Goal: Transaction & Acquisition: Purchase product/service

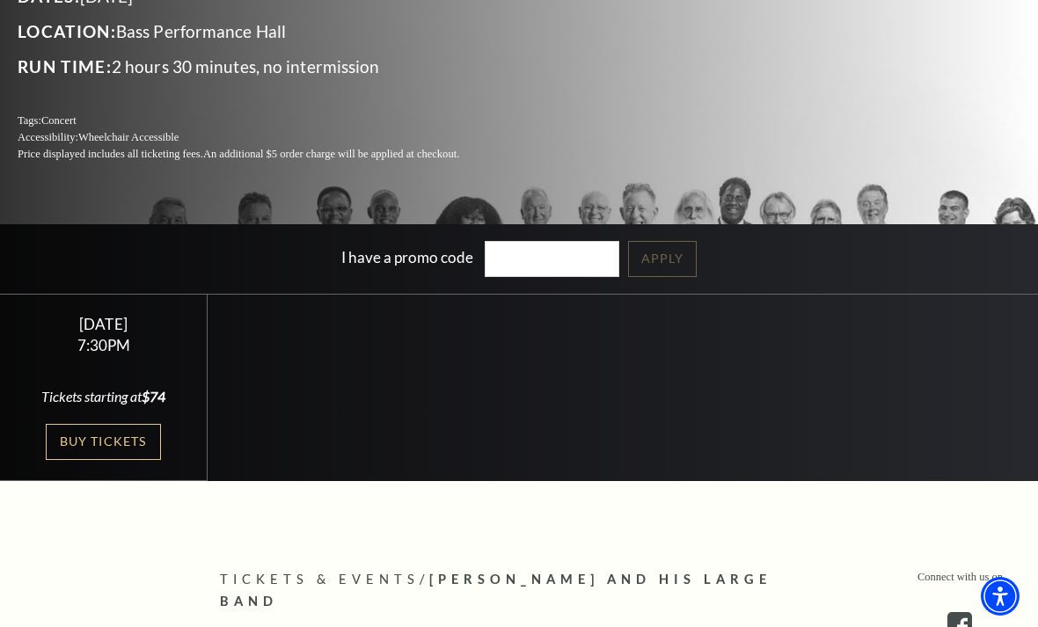
scroll to position [264, 0]
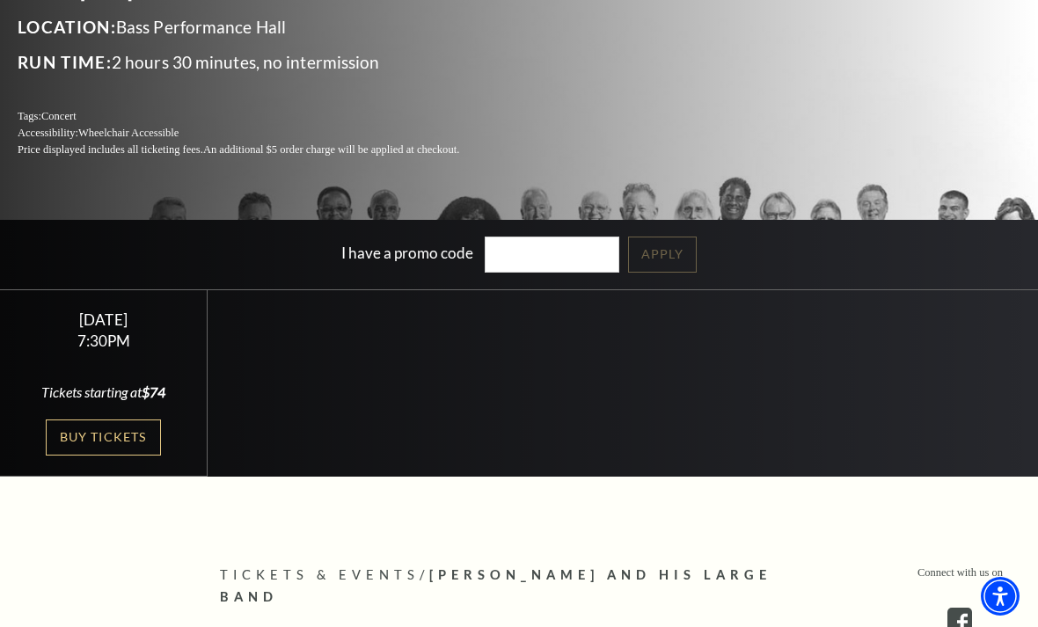
click at [107, 455] on link "Buy Tickets" at bounding box center [103, 437] width 114 height 36
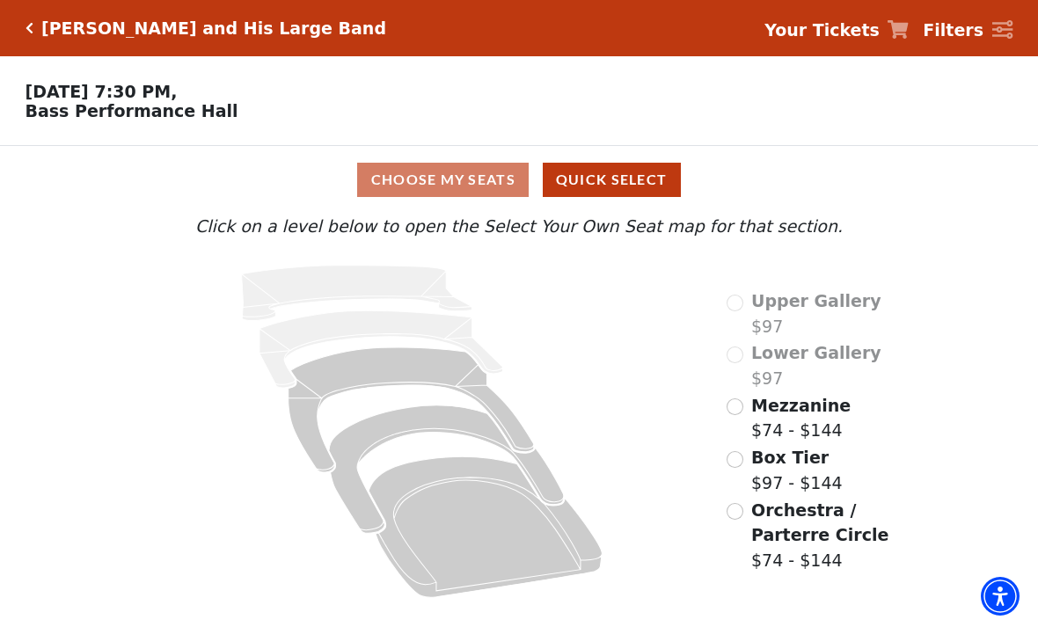
click at [625, 188] on button "Quick Select" at bounding box center [612, 180] width 138 height 34
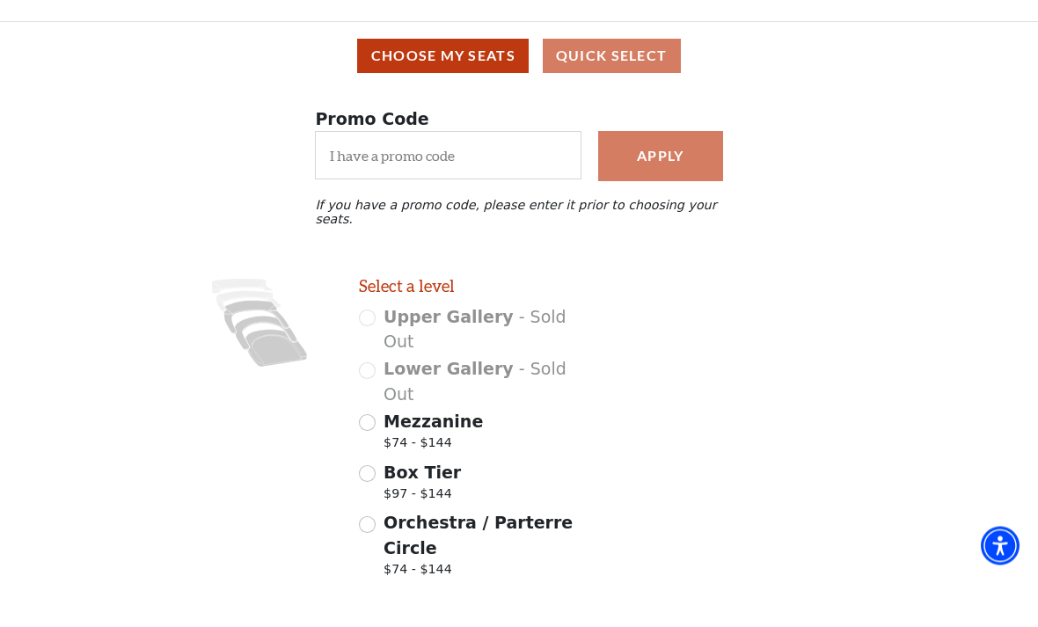
scroll to position [73, 0]
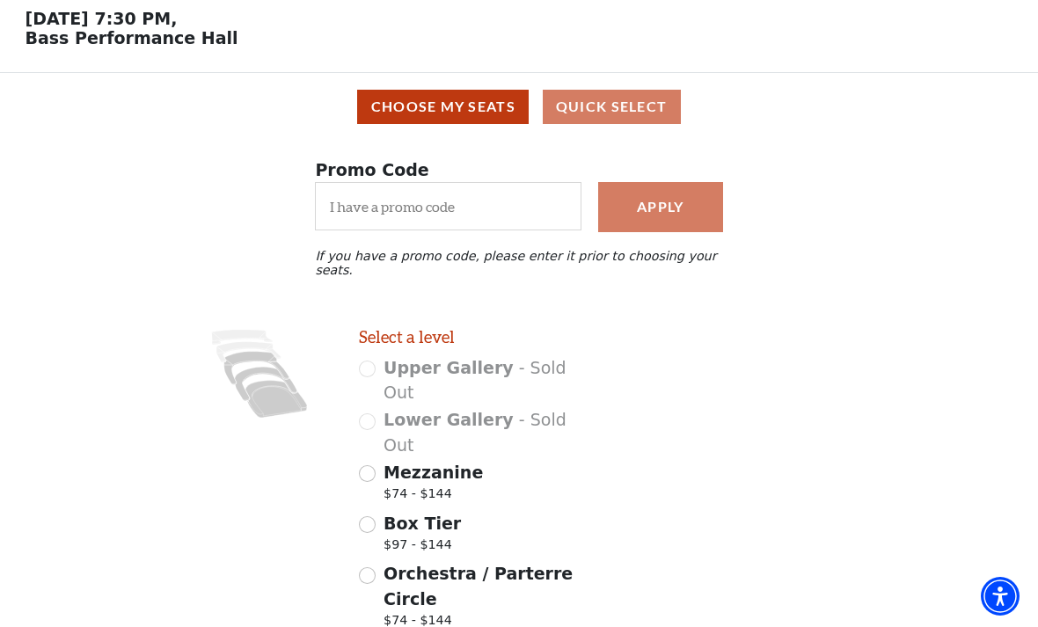
click at [466, 102] on button "Choose My Seats" at bounding box center [442, 107] width 171 height 34
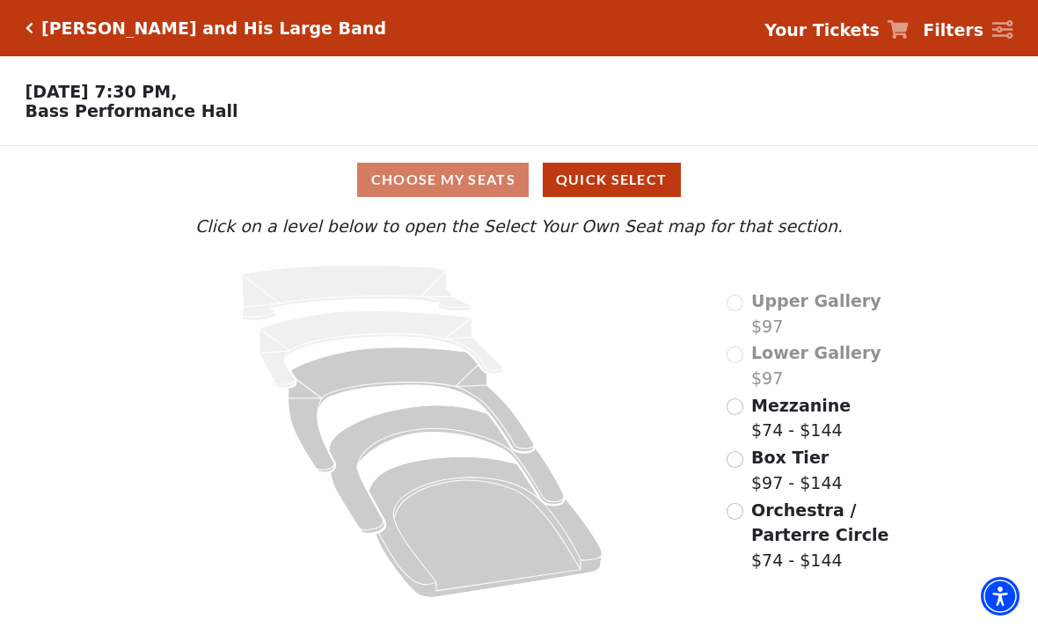
scroll to position [0, 0]
click at [368, 282] on icon at bounding box center [356, 293] width 230 height 55
click at [384, 288] on icon at bounding box center [356, 293] width 230 height 55
click at [386, 373] on icon at bounding box center [410, 409] width 245 height 125
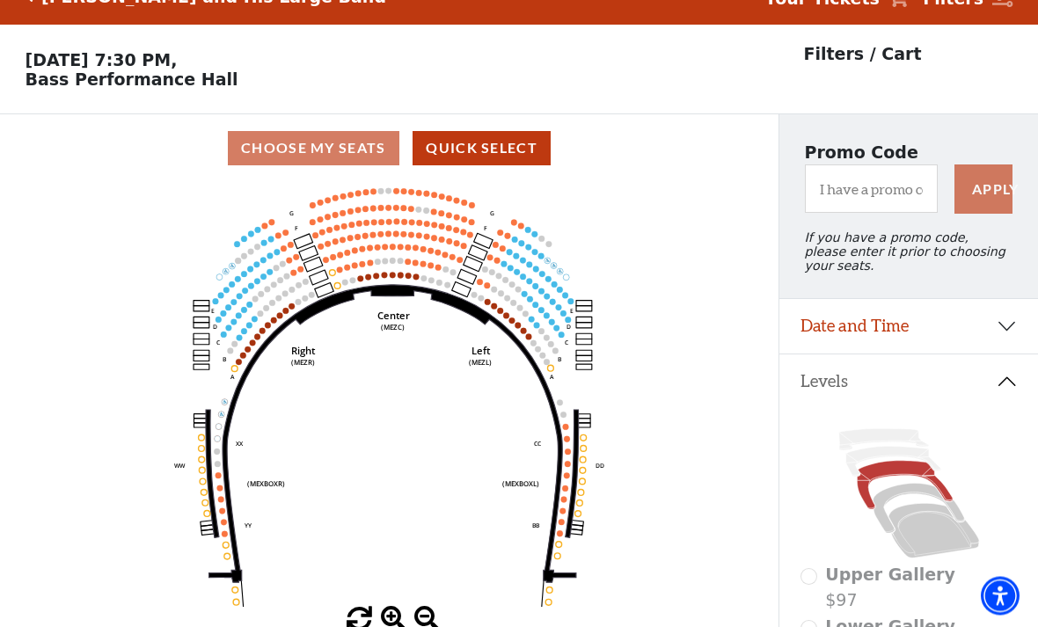
scroll to position [82, 0]
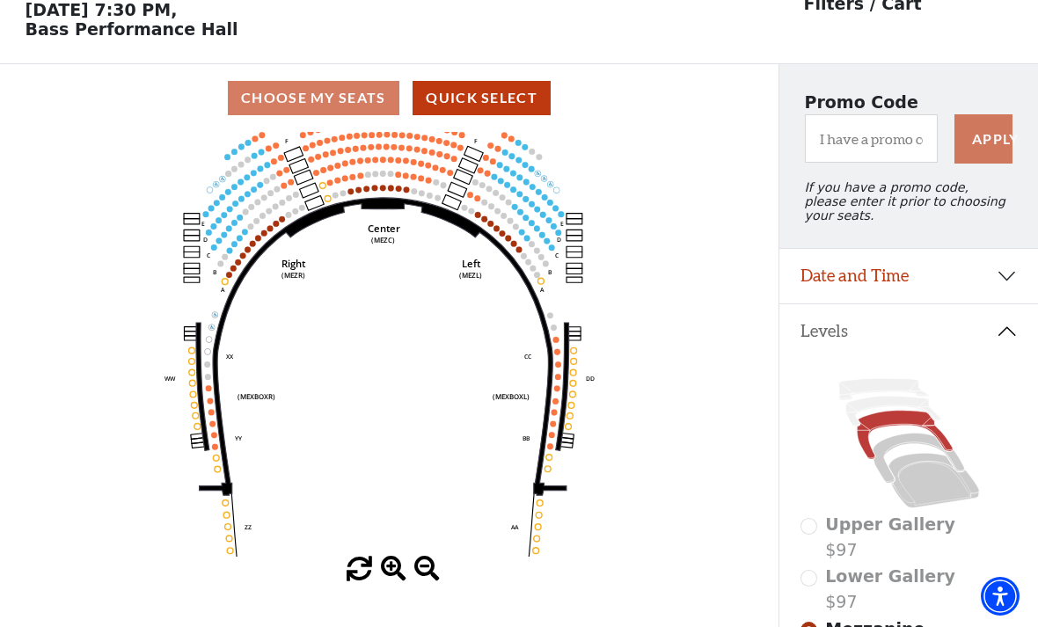
click at [498, 113] on button "Quick Select" at bounding box center [481, 98] width 138 height 34
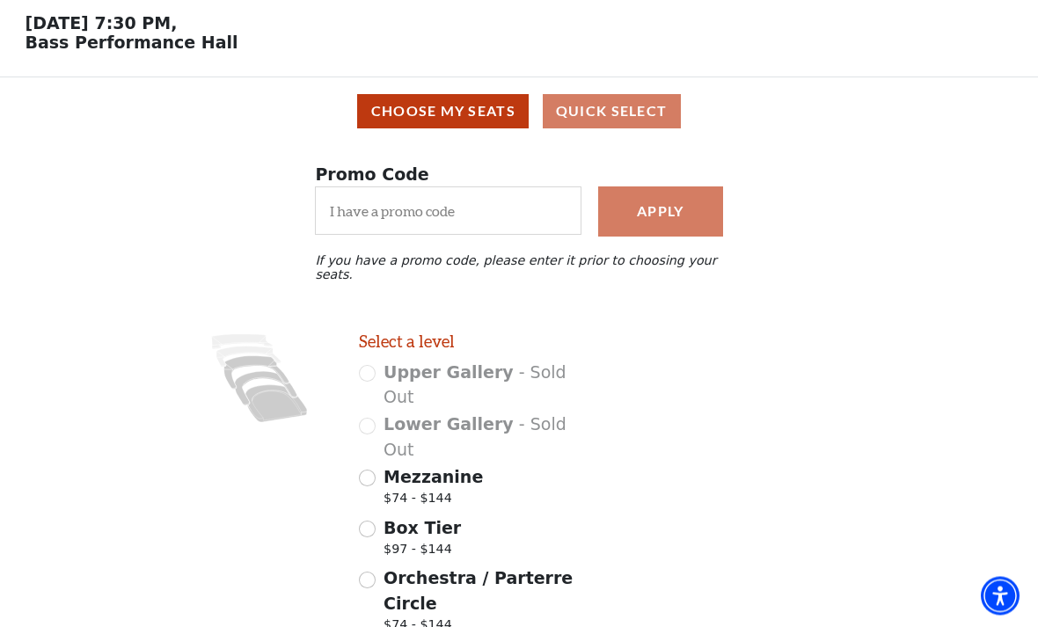
scroll to position [0, 0]
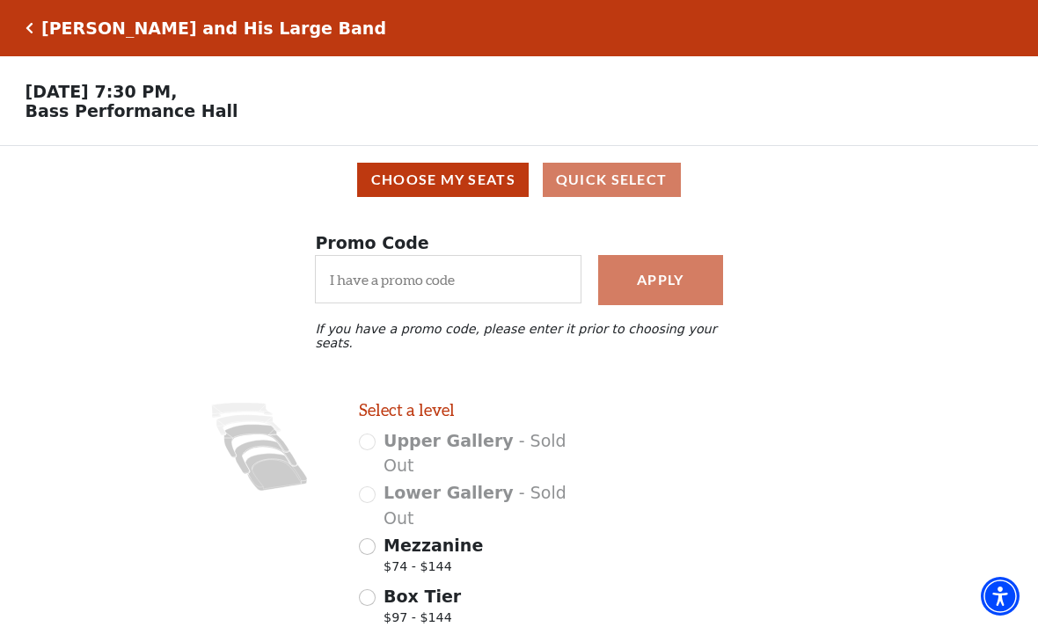
click at [483, 191] on button "Choose My Seats" at bounding box center [442, 180] width 171 height 34
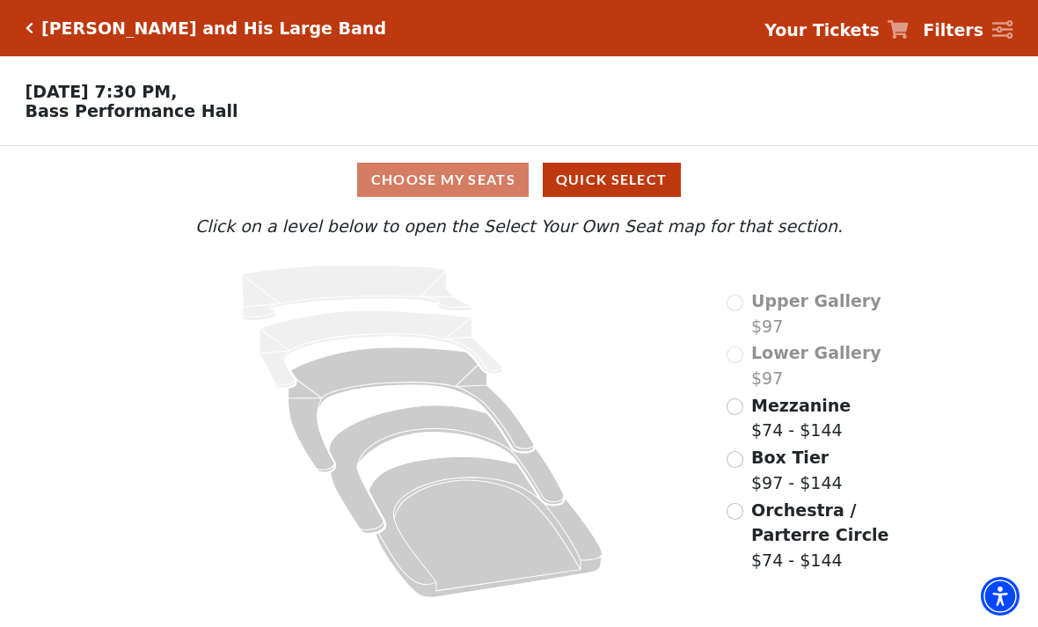
click at [623, 167] on button "Quick Select" at bounding box center [612, 180] width 138 height 34
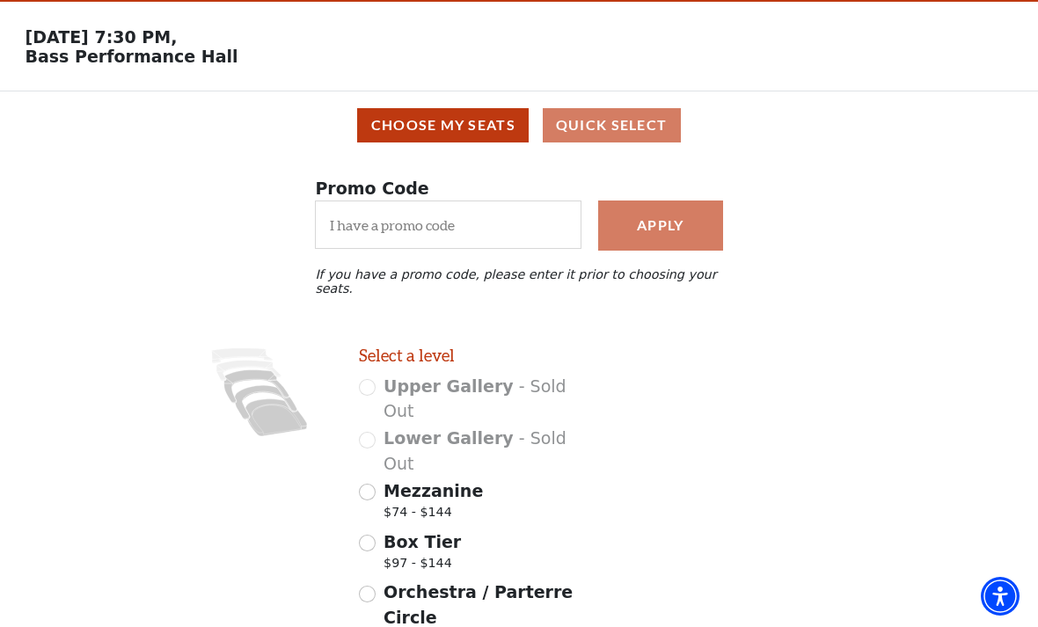
scroll to position [73, 0]
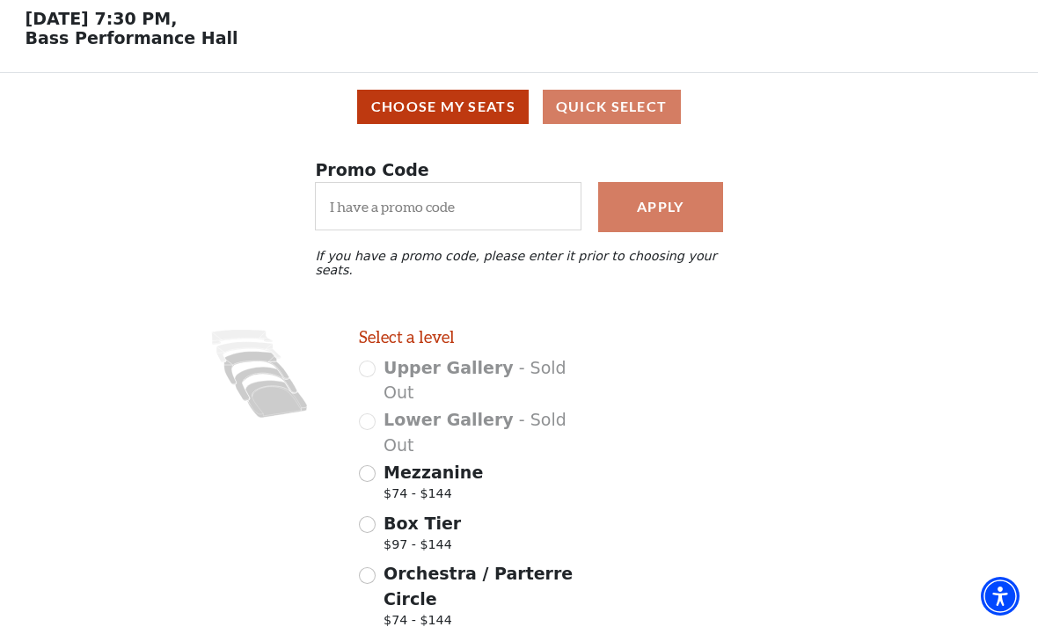
click at [368, 567] on input "Orchestra / Parterre Circle $74 - $144" at bounding box center [367, 575] width 17 height 17
radio input "true"
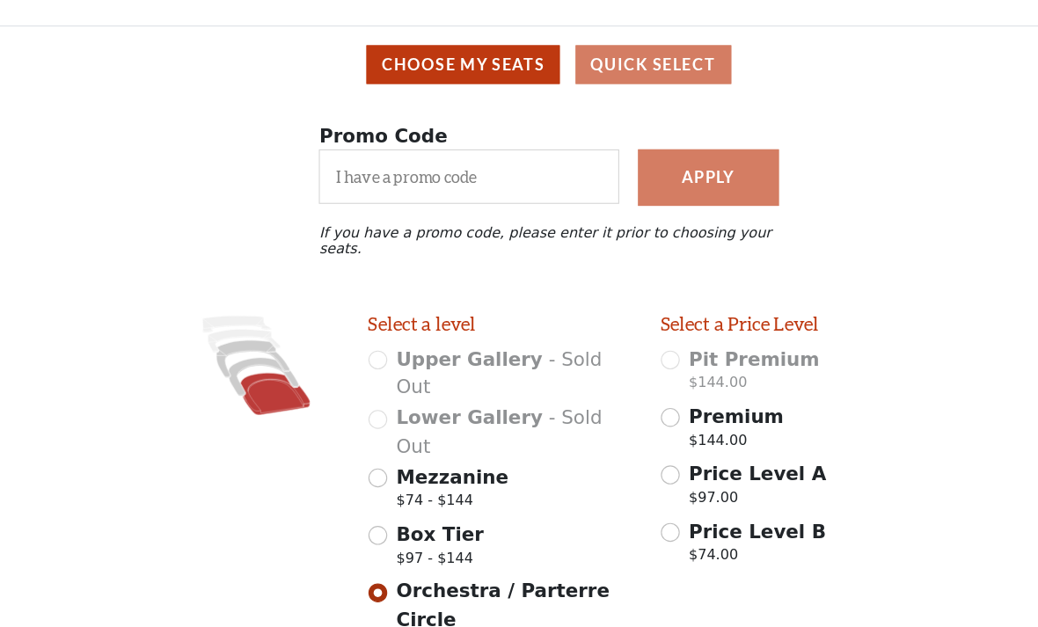
scroll to position [85, 0]
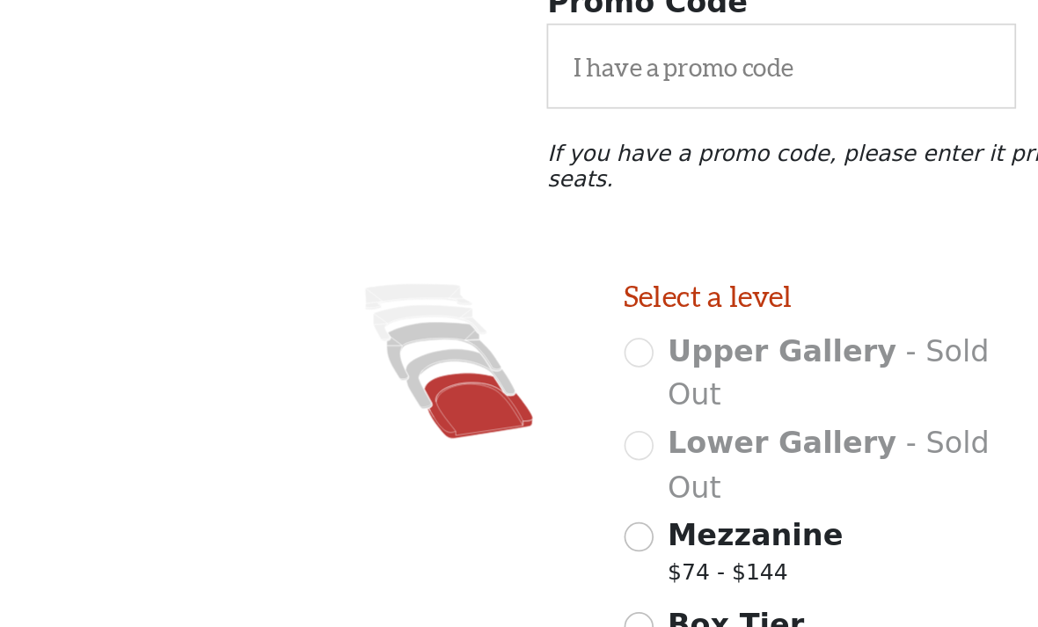
click at [365, 453] on input "Mezzanine $74 - $144" at bounding box center [367, 461] width 17 height 17
radio input "true"
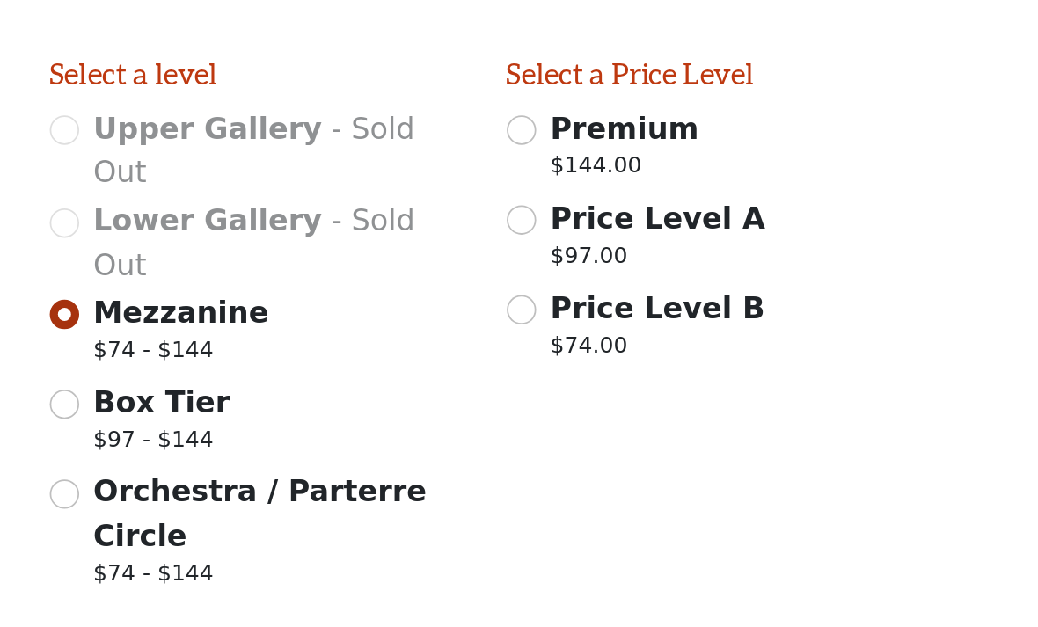
scroll to position [129, 0]
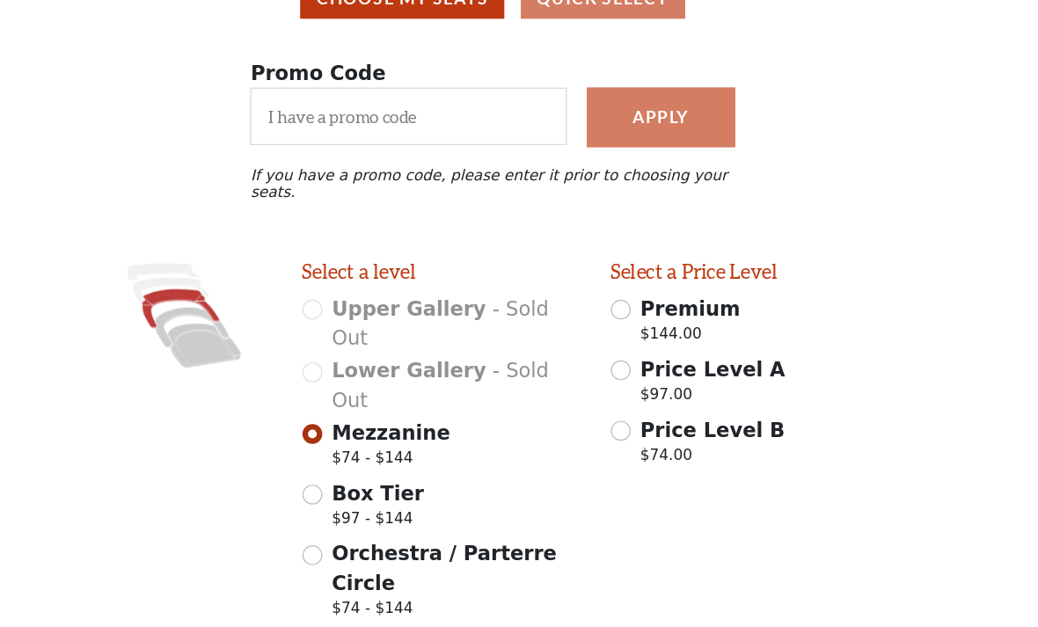
click at [618, 304] on input "Premium $144.00" at bounding box center [626, 312] width 17 height 17
radio input "true"
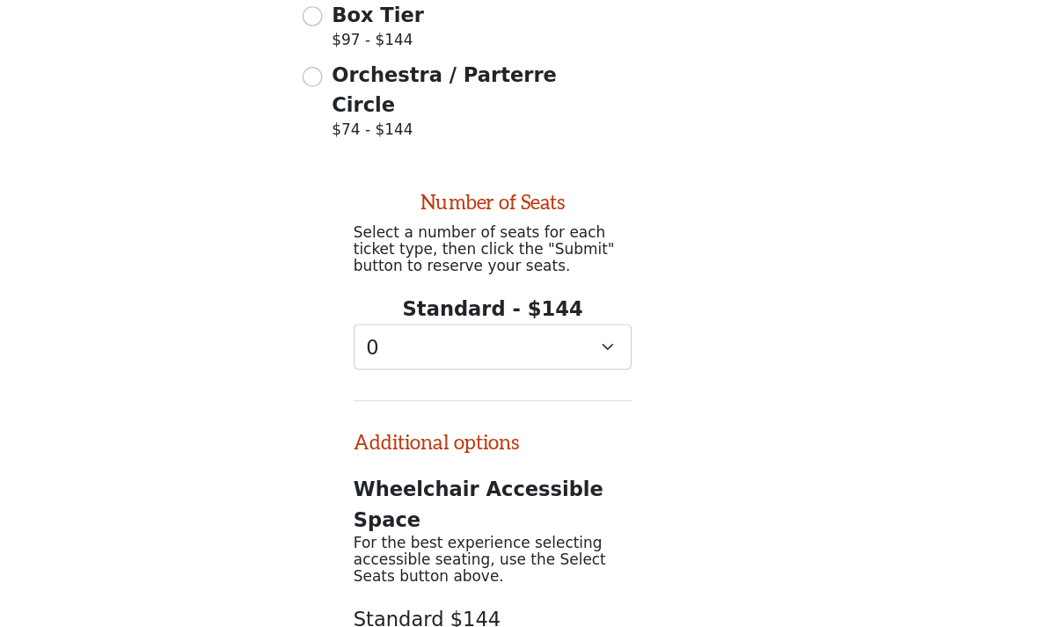
scroll to position [558, 0]
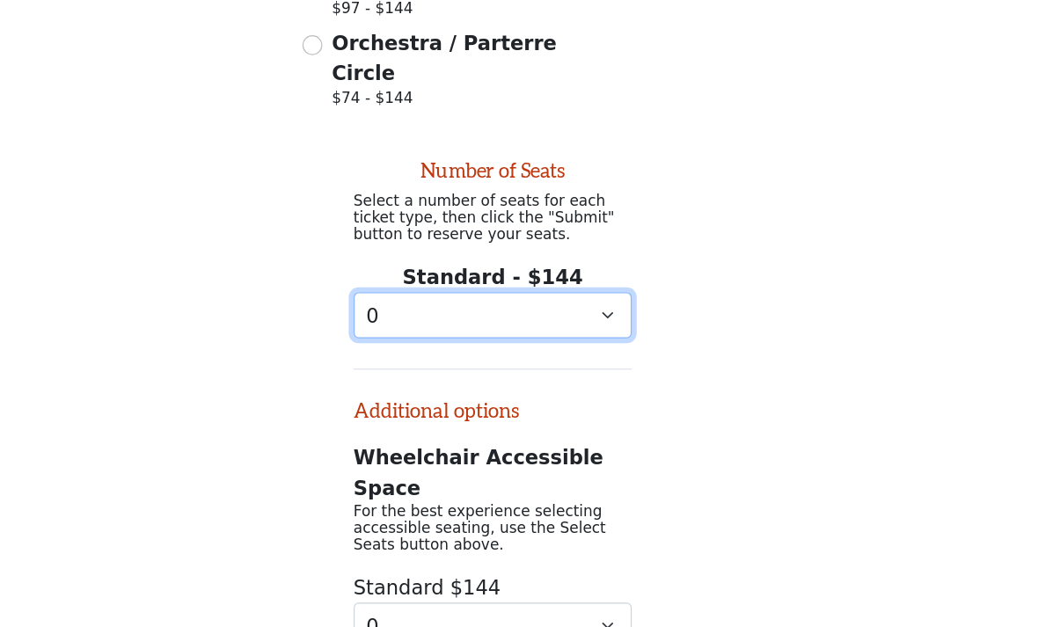
click at [507, 298] on select "0 1 2 3 4 5 6 7 8 9" at bounding box center [519, 318] width 235 height 40
select select "2"
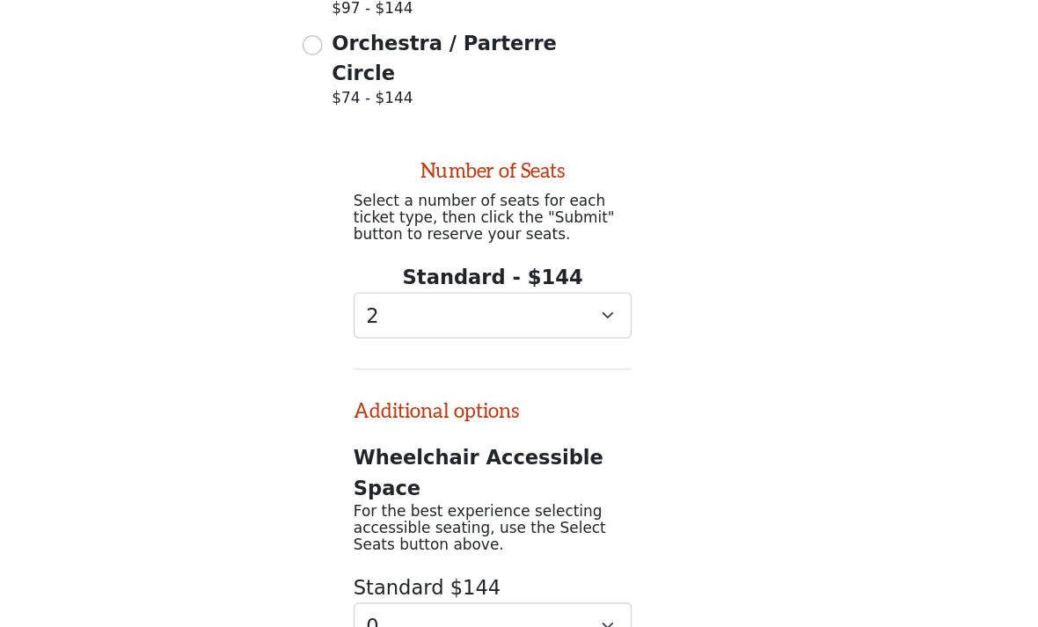
click at [445, 615] on button "Submit" at bounding box center [519, 639] width 148 height 49
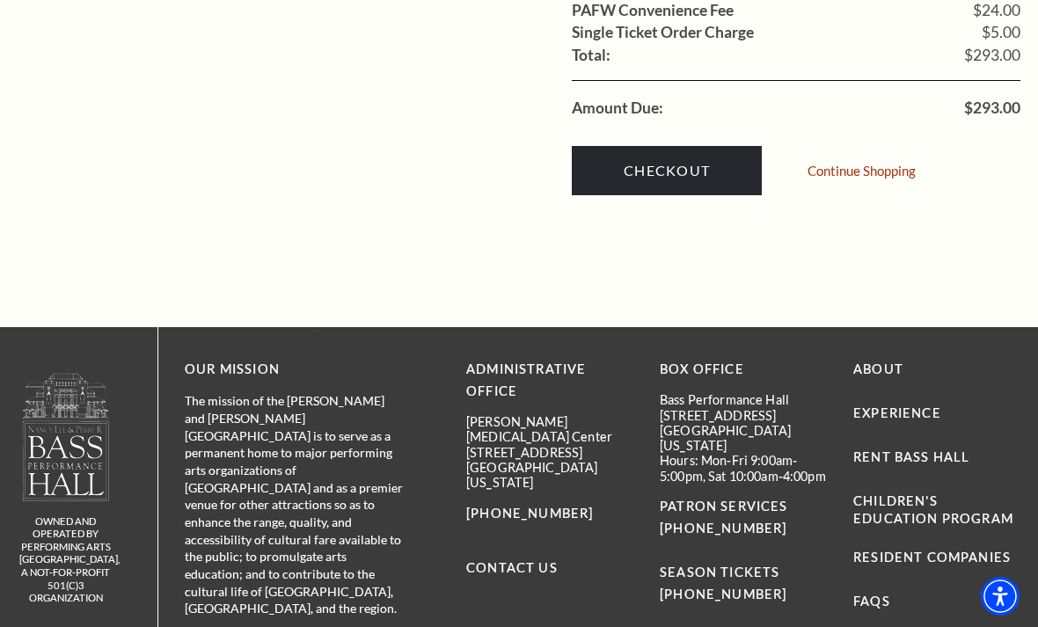
scroll to position [1910, 0]
